Goal: Information Seeking & Learning: Learn about a topic

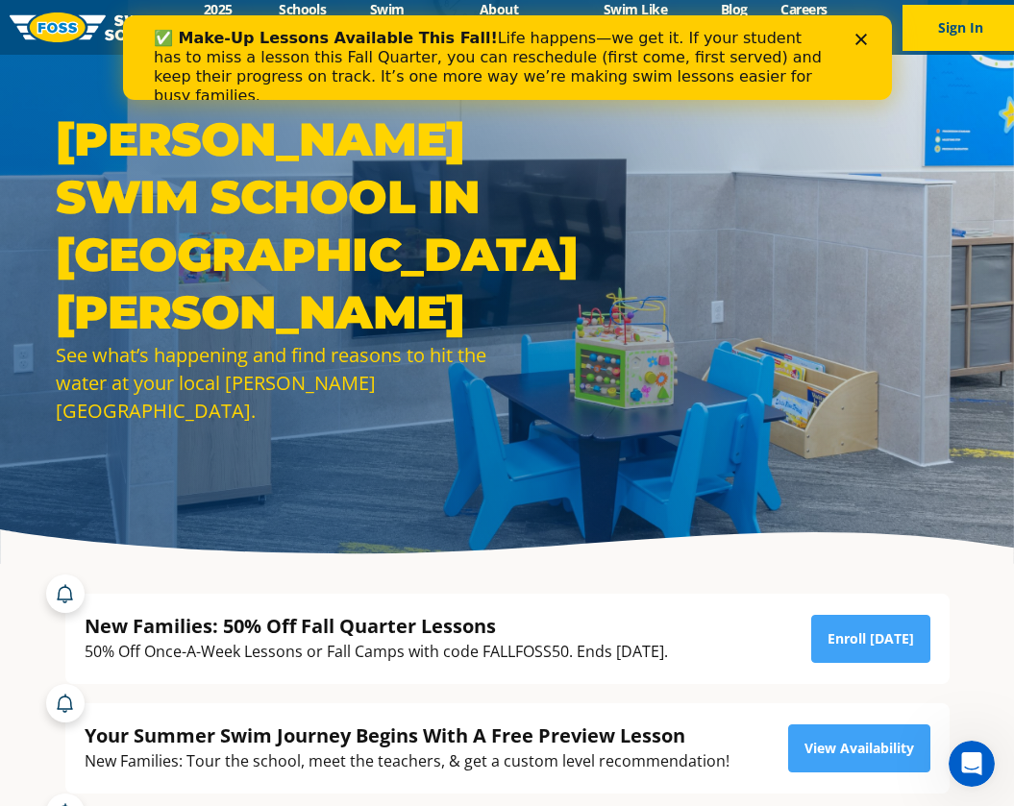
click at [863, 43] on polygon "Close" at bounding box center [860, 40] width 12 height 12
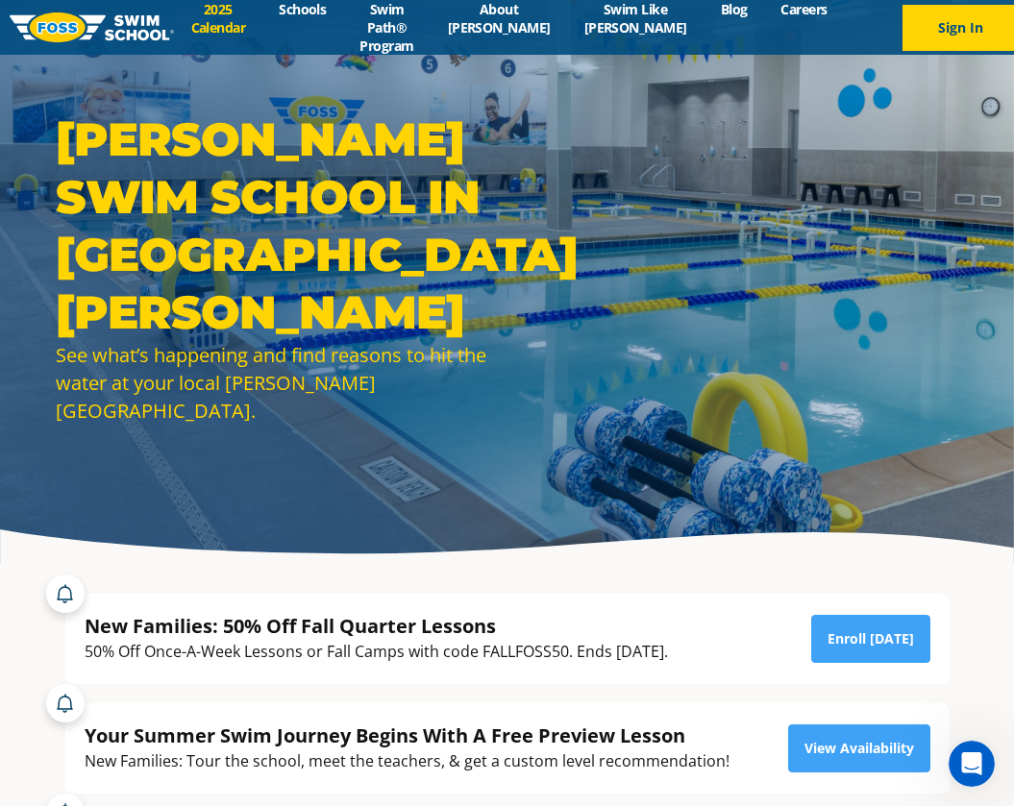
click at [214, 24] on link "2025 Calendar" at bounding box center [218, 18] width 88 height 37
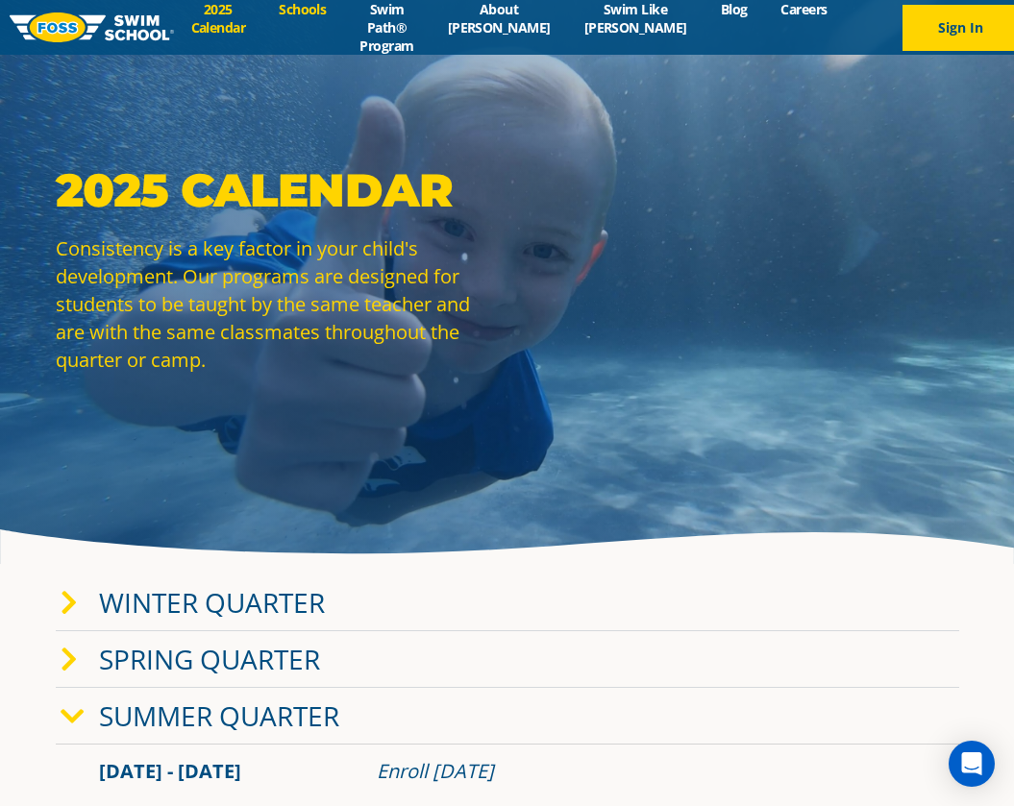
click at [334, 15] on link "Schools" at bounding box center [302, 9] width 81 height 18
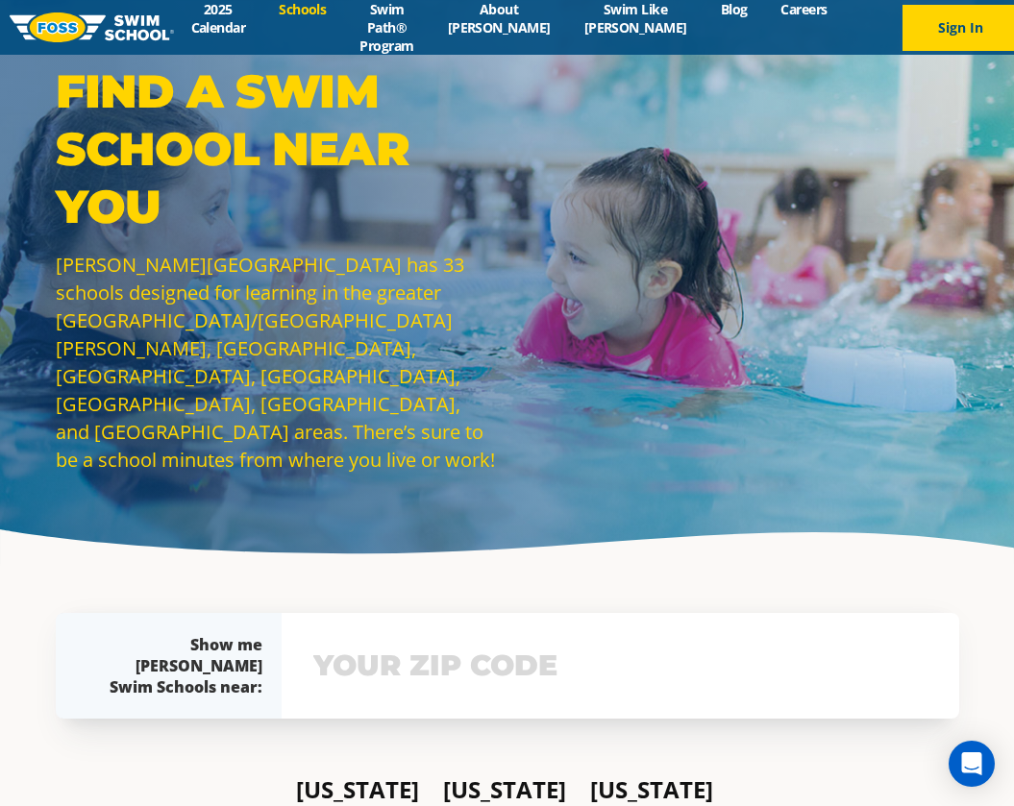
click at [146, 20] on img at bounding box center [92, 27] width 164 height 30
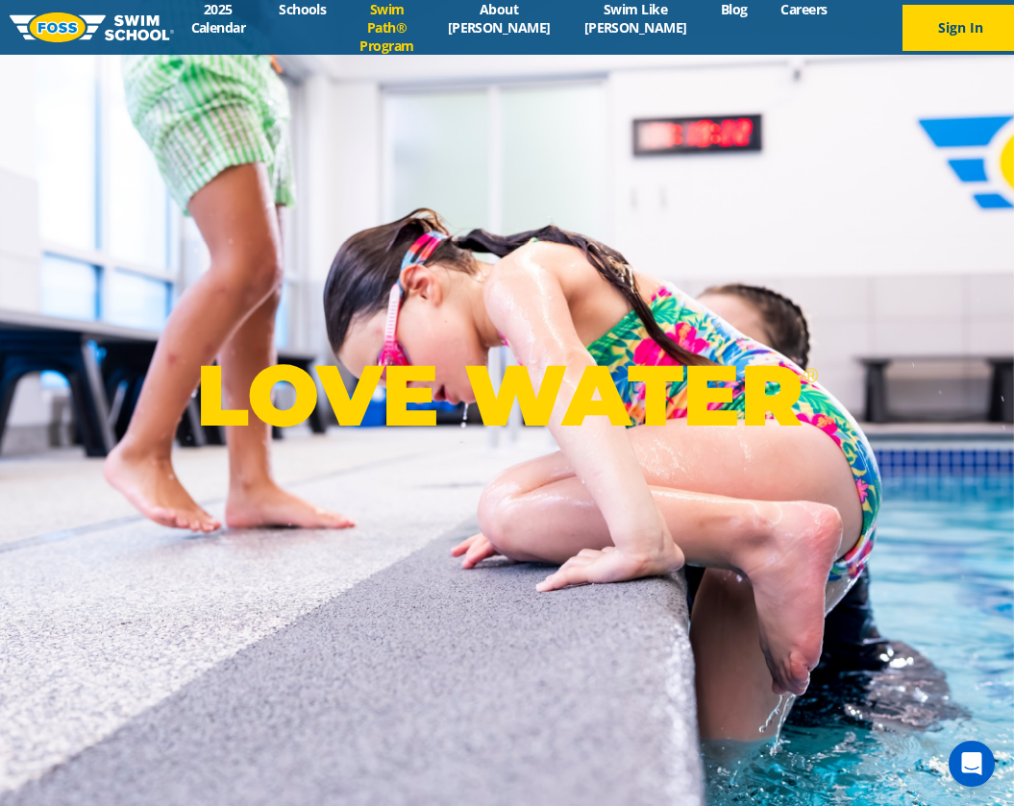
click at [417, 12] on link "Swim Path® Program" at bounding box center [386, 27] width 87 height 55
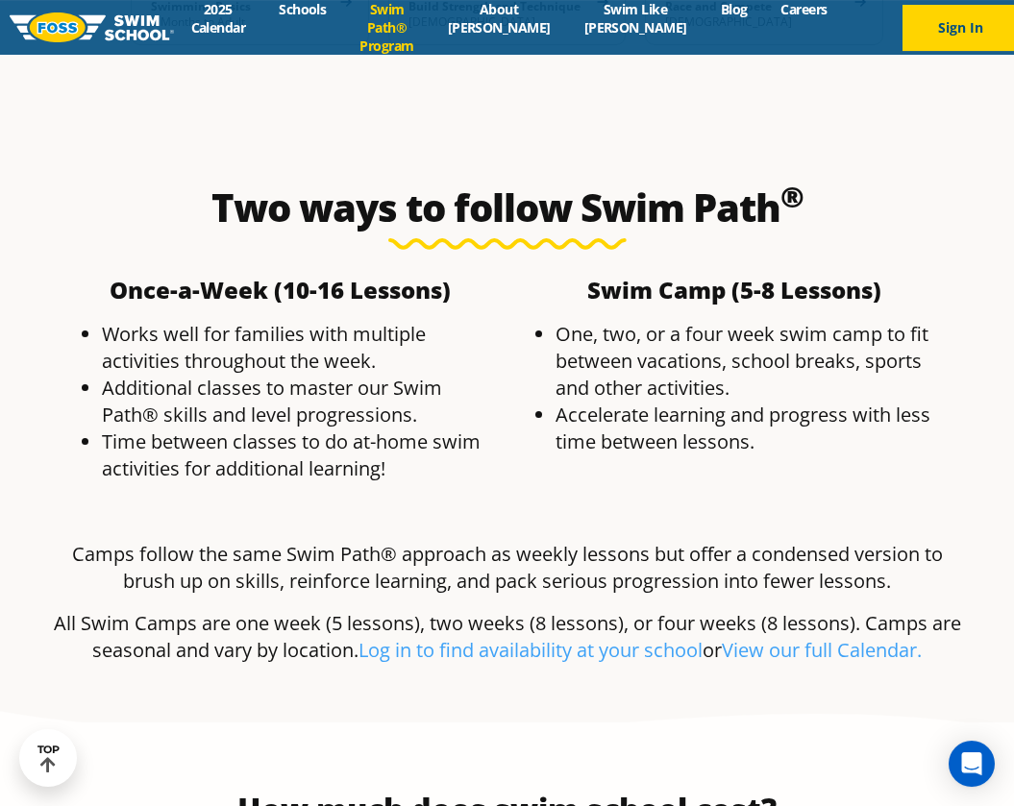
scroll to position [3431, 0]
